Goal: Check status: Check status

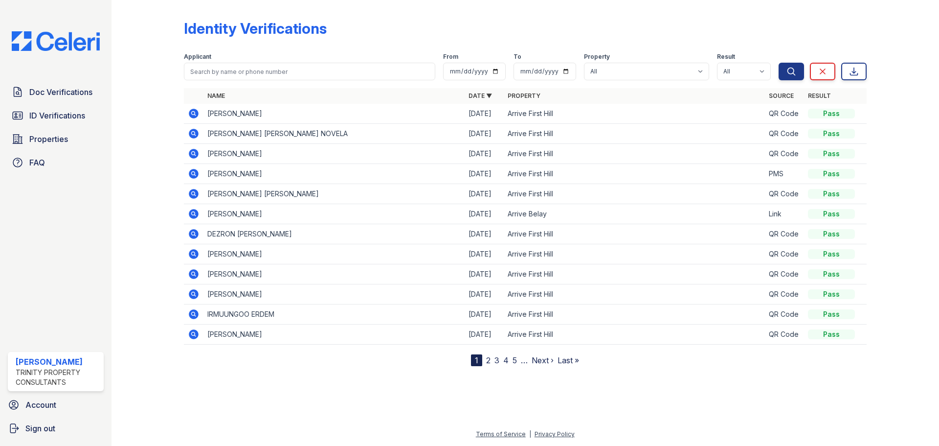
click at [44, 113] on span "ID Verifications" at bounding box center [57, 116] width 56 height 12
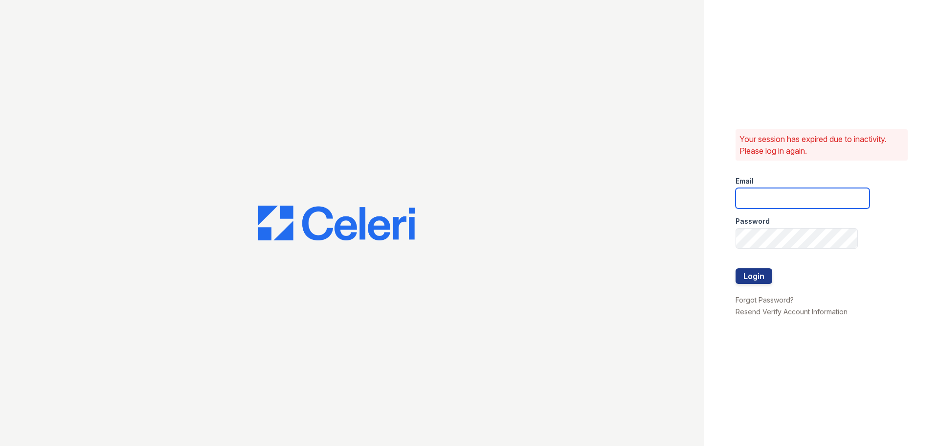
drag, startPoint x: 773, startPoint y: 194, endPoint x: 783, endPoint y: 199, distance: 10.9
click at [774, 194] on input "email" at bounding box center [803, 198] width 134 height 21
type input "cferguson@trinity-pm.com"
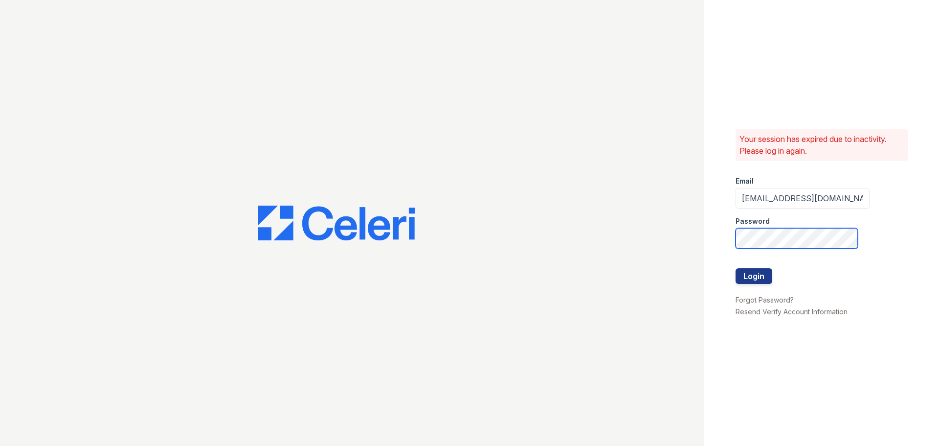
click at [736, 268] on button "Login" at bounding box center [754, 276] width 37 height 16
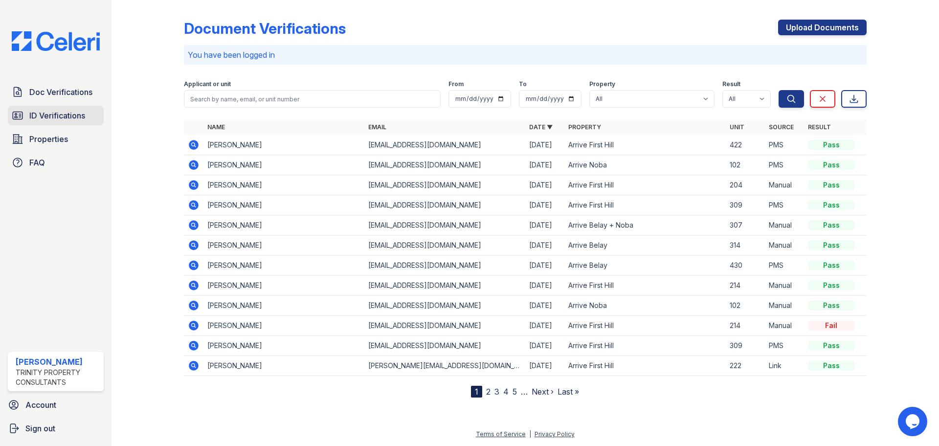
click at [51, 113] on span "ID Verifications" at bounding box center [57, 116] width 56 height 12
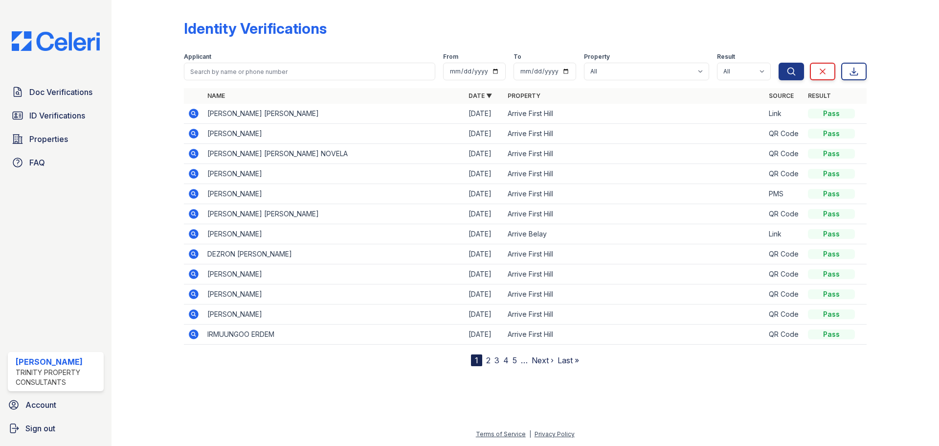
click at [196, 235] on icon at bounding box center [194, 234] width 10 height 10
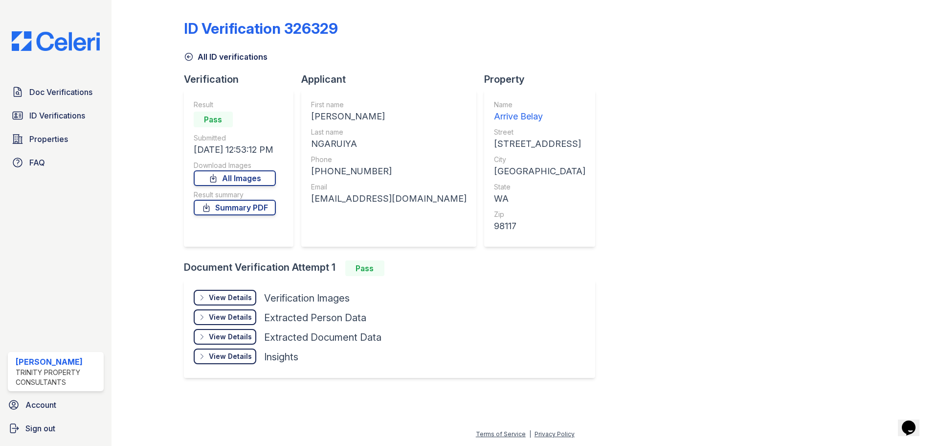
click at [225, 298] on div "View Details" at bounding box center [230, 297] width 43 height 10
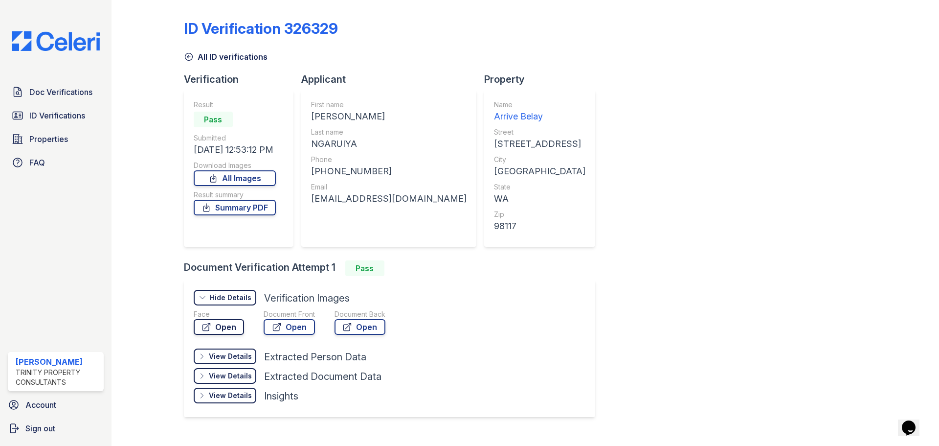
click at [223, 325] on link "Open" at bounding box center [219, 327] width 50 height 16
click at [297, 326] on link "Open" at bounding box center [289, 327] width 51 height 16
